Goal: Task Accomplishment & Management: Manage account settings

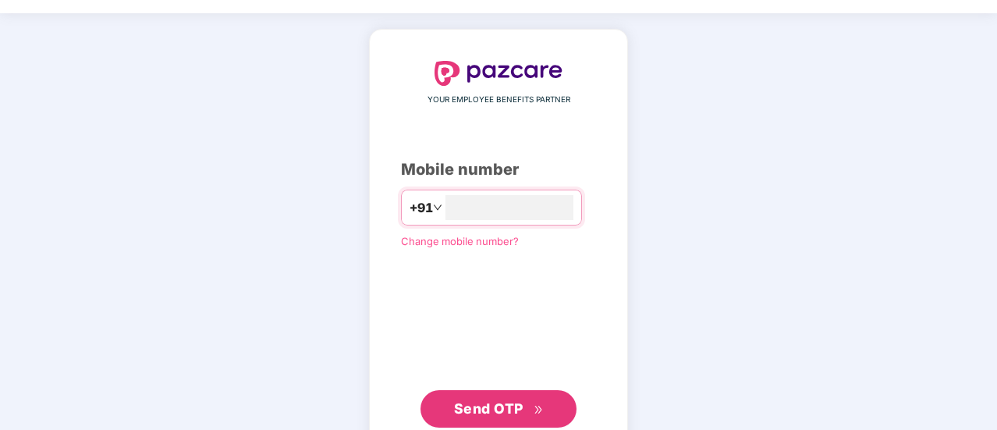
scroll to position [86, 0]
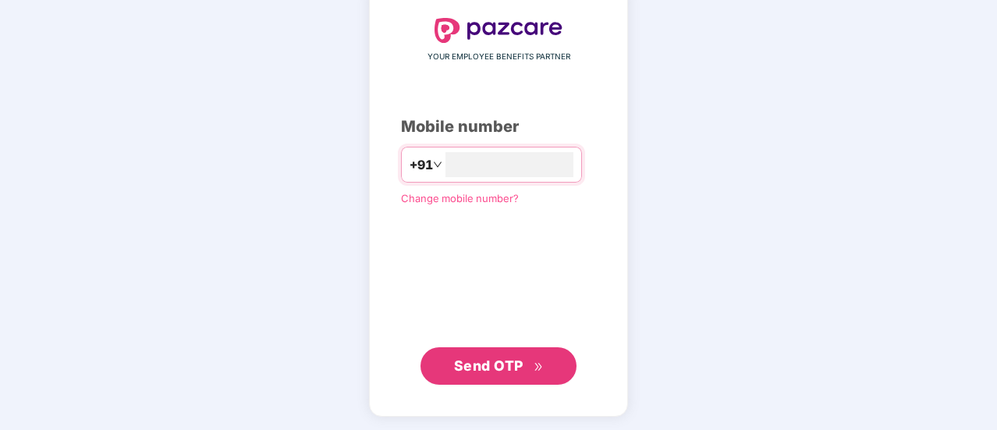
type input "**********"
click at [513, 358] on span "Send OTP" at bounding box center [488, 366] width 69 height 16
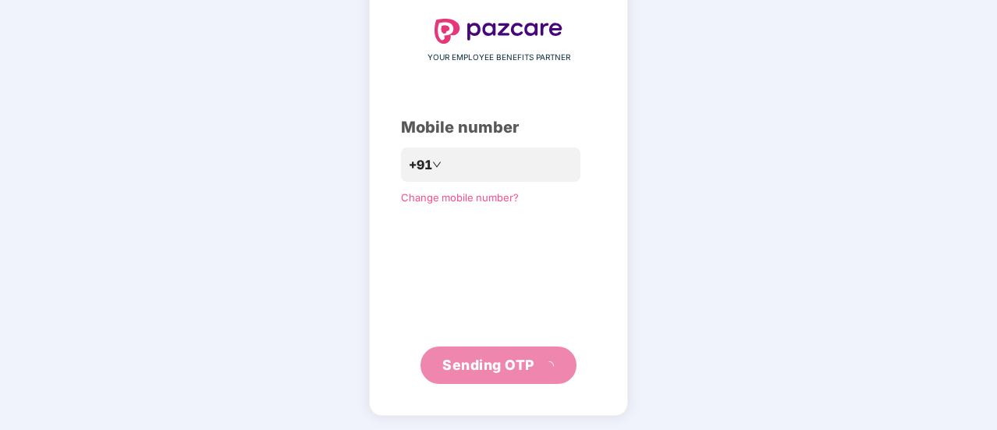
scroll to position [78, 0]
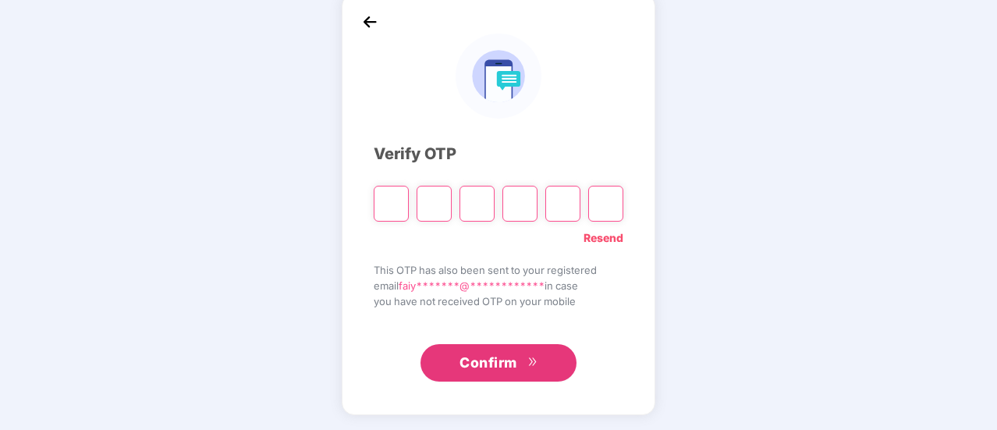
type input "*"
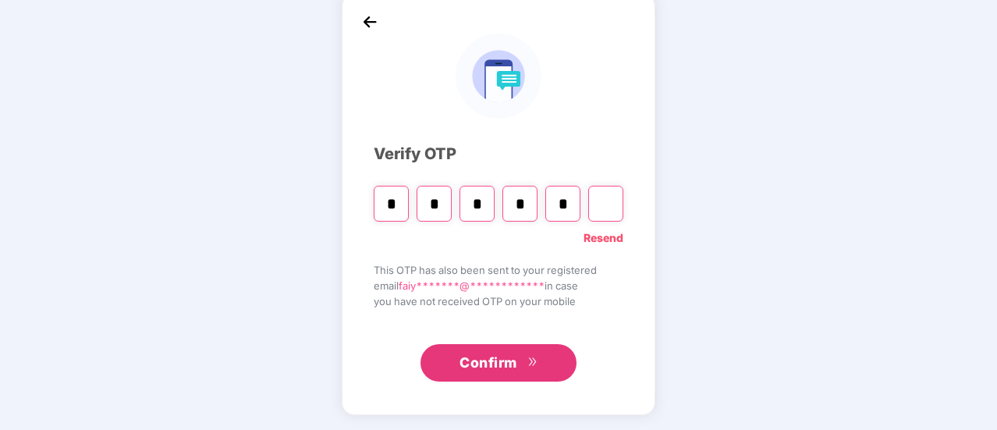
type input "*"
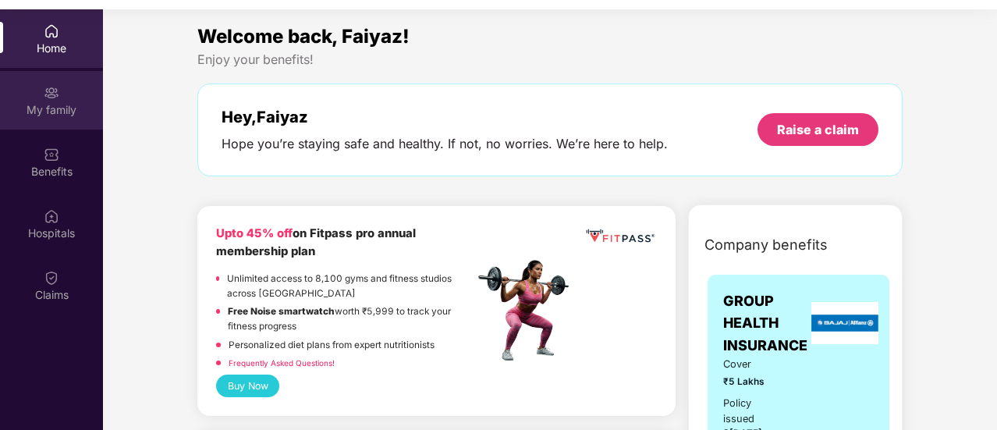
click at [55, 115] on div "My family" at bounding box center [51, 110] width 103 height 16
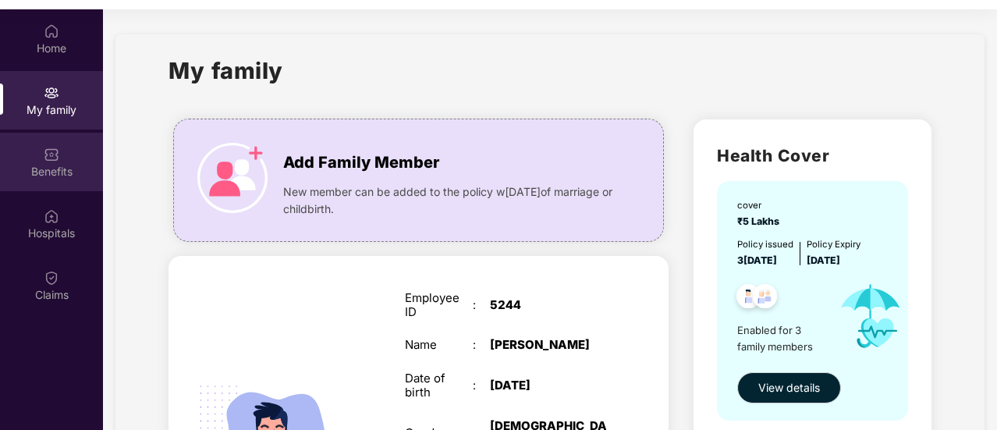
click at [47, 165] on div "Benefits" at bounding box center [51, 172] width 103 height 16
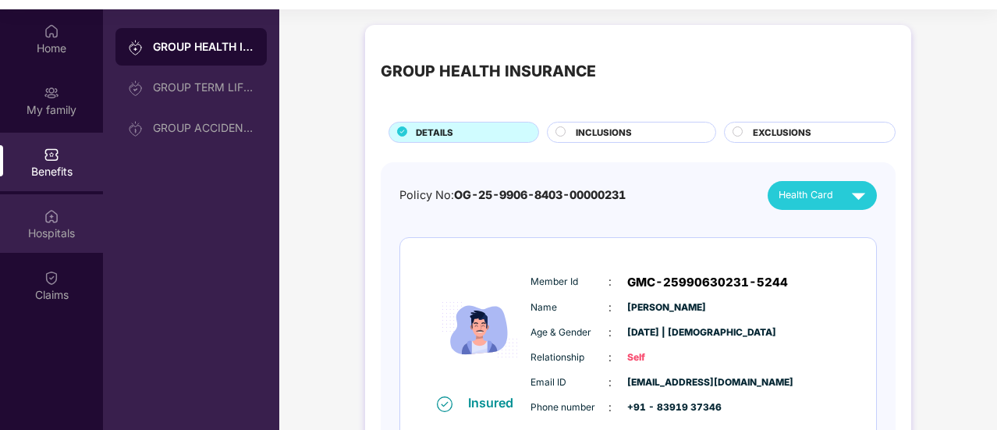
click at [44, 217] on img at bounding box center [52, 216] width 16 height 16
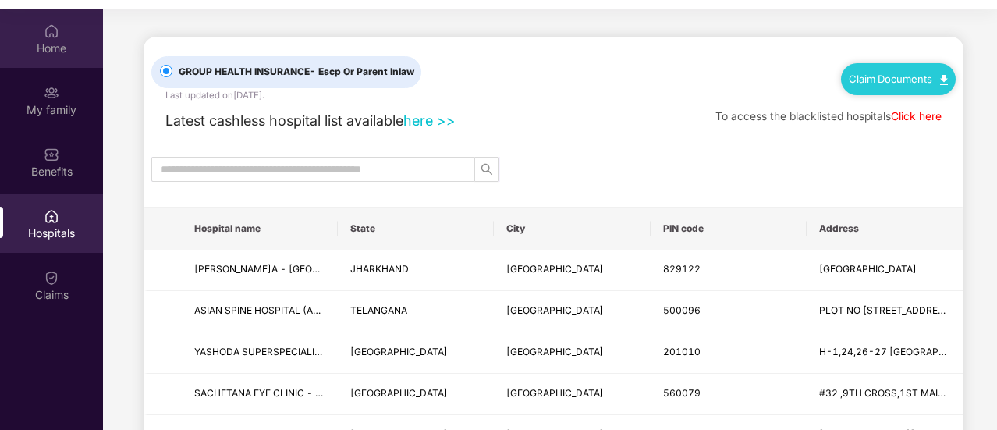
click at [44, 48] on div "Home" at bounding box center [51, 49] width 103 height 16
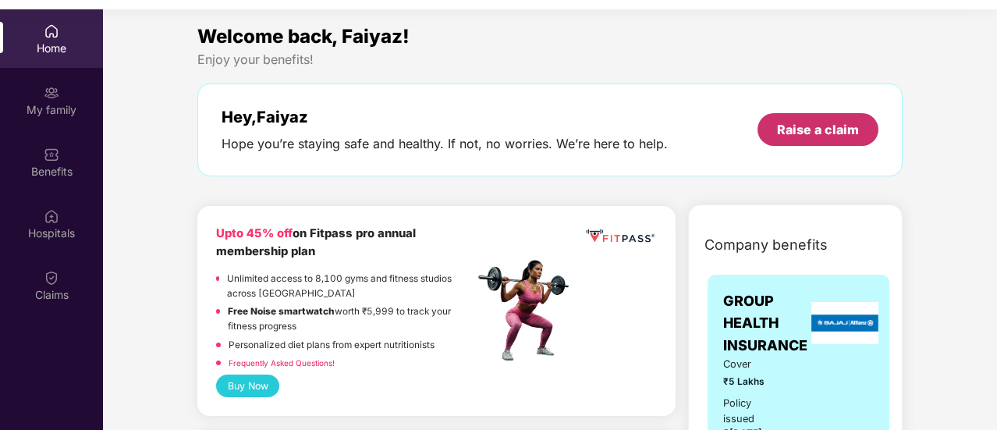
click at [851, 131] on div "Raise a claim" at bounding box center [818, 129] width 82 height 17
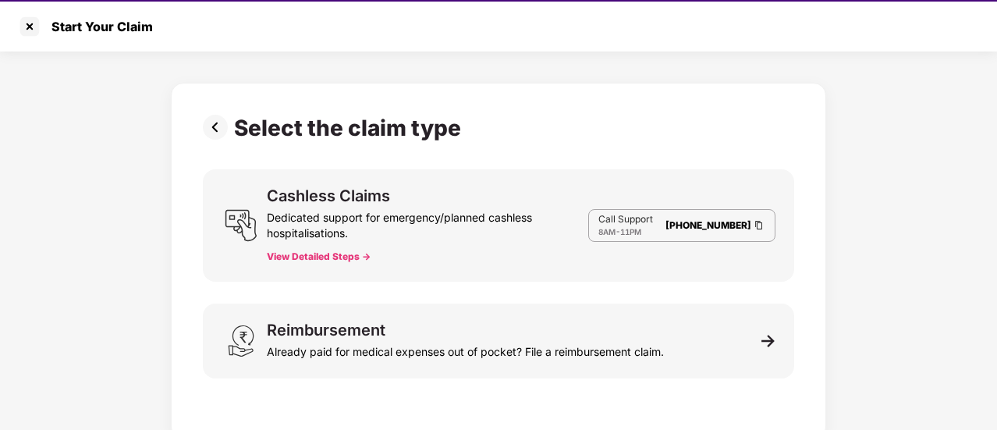
scroll to position [37, 0]
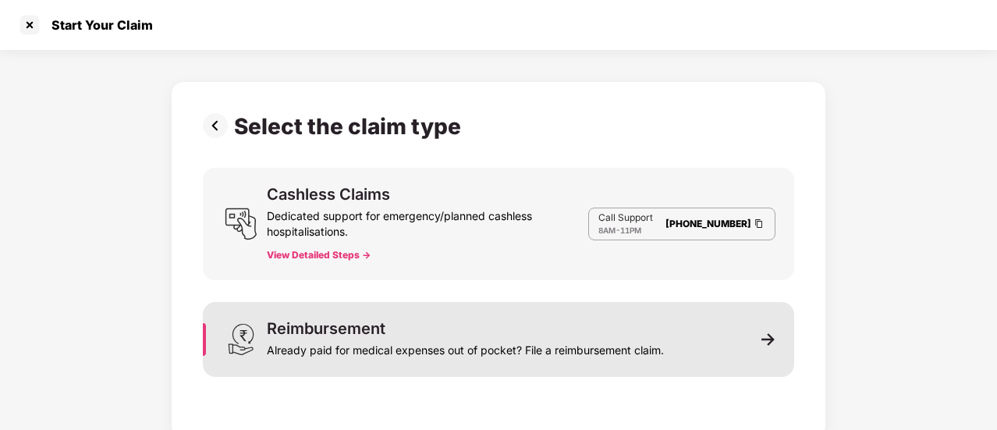
click at [770, 335] on img at bounding box center [768, 339] width 14 height 14
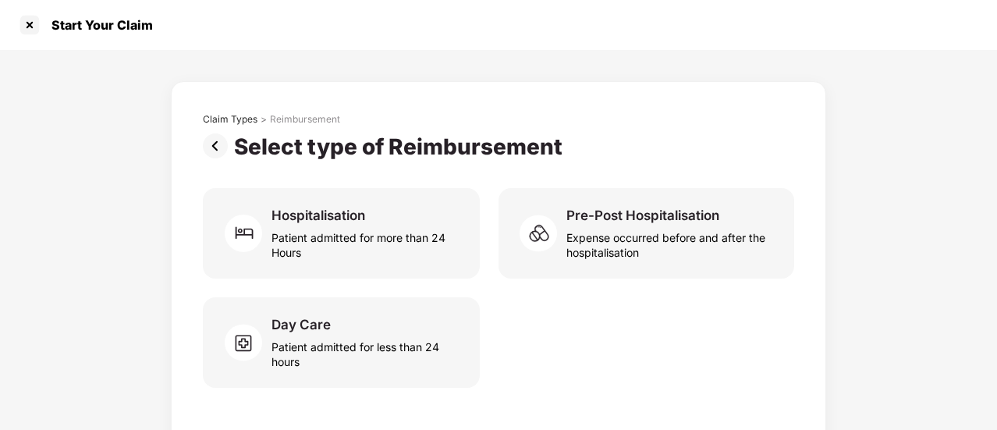
click at [214, 143] on img at bounding box center [218, 145] width 31 height 25
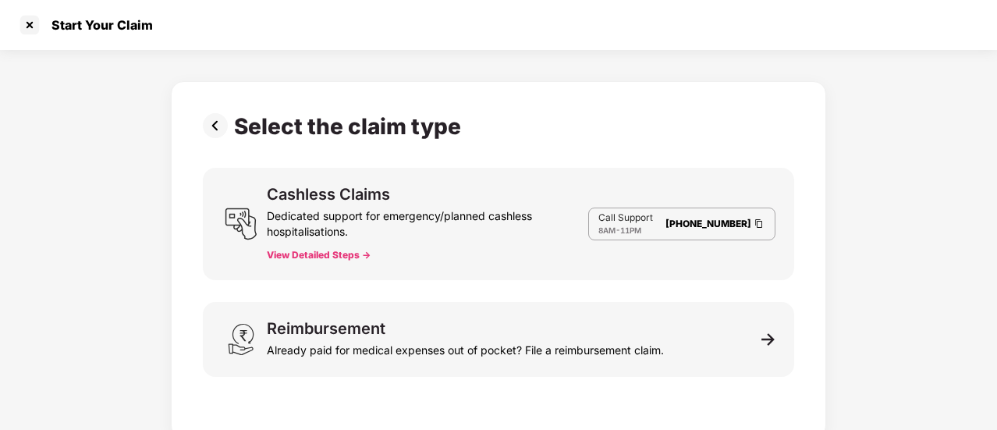
click at [209, 122] on img at bounding box center [218, 125] width 31 height 25
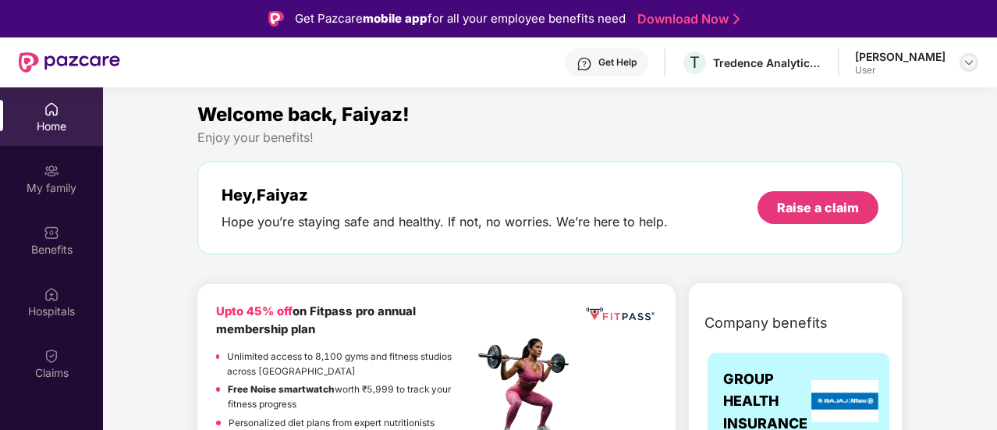
click at [974, 59] on img at bounding box center [968, 62] width 12 height 12
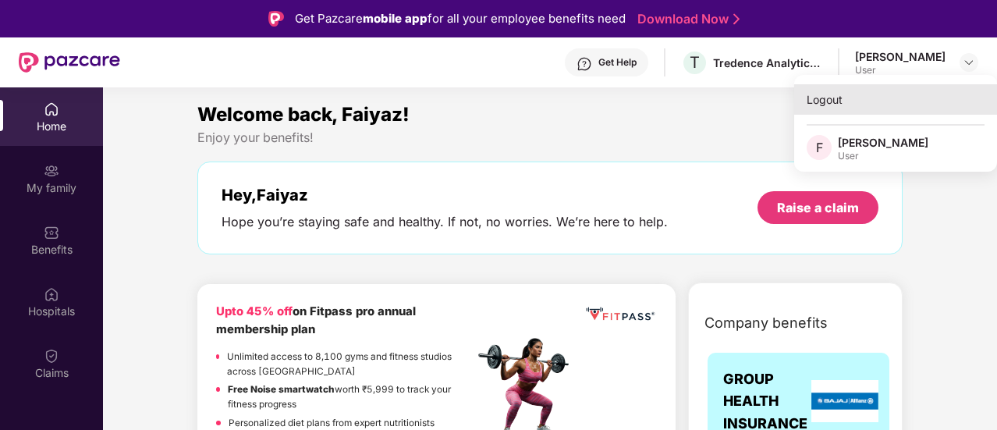
click at [814, 100] on div "Logout" at bounding box center [895, 99] width 203 height 30
